Goal: Find specific page/section: Find specific page/section

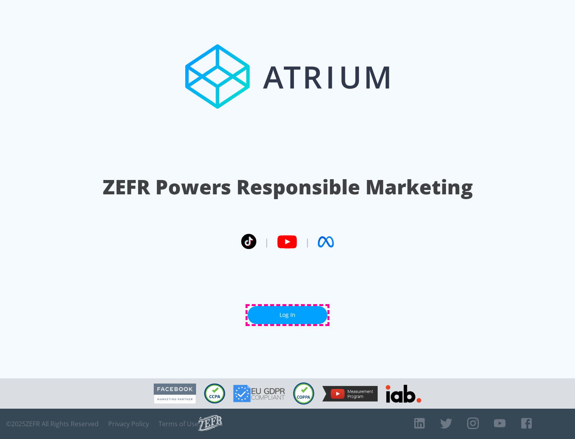
click at [287, 315] on link "Log In" at bounding box center [287, 315] width 80 height 18
